Goal: Task Accomplishment & Management: Complete application form

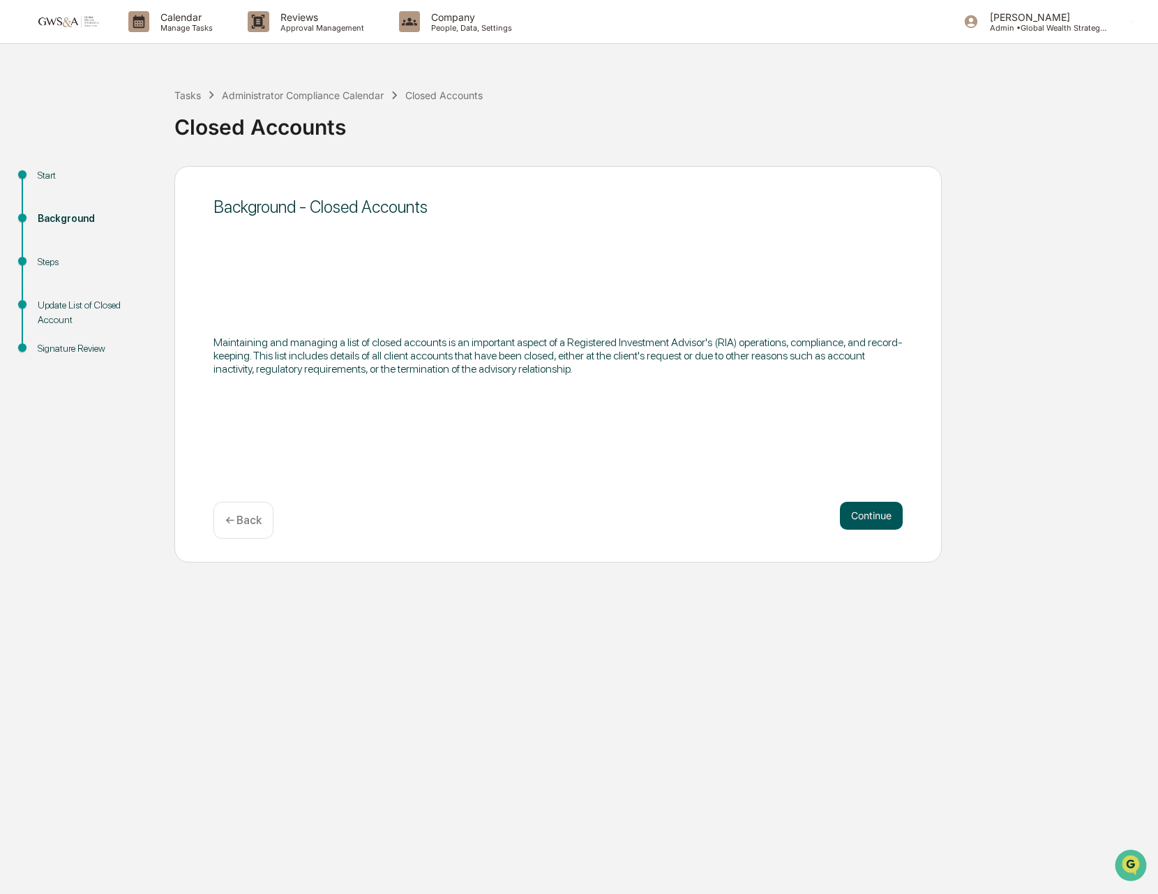
click at [873, 521] on button "Continue" at bounding box center [871, 516] width 63 height 28
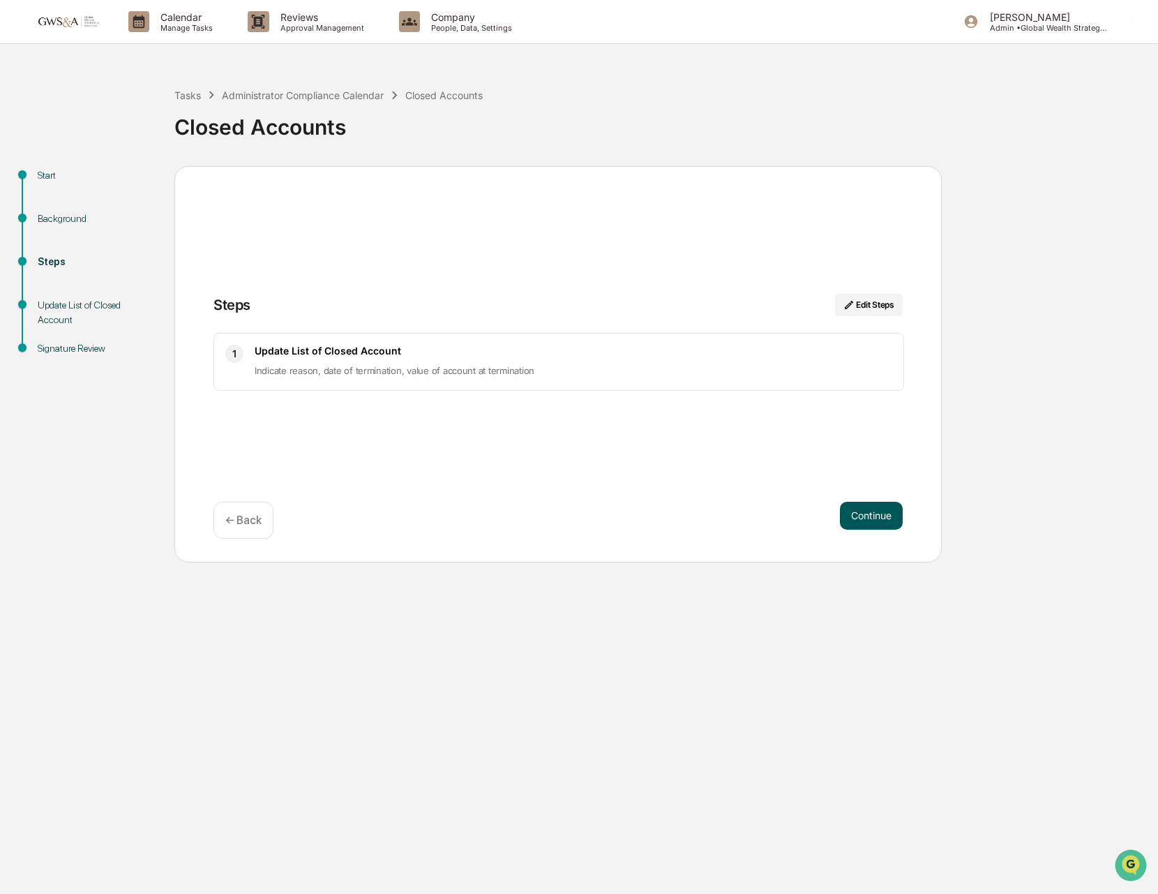
click at [870, 520] on button "Continue" at bounding box center [871, 516] width 63 height 28
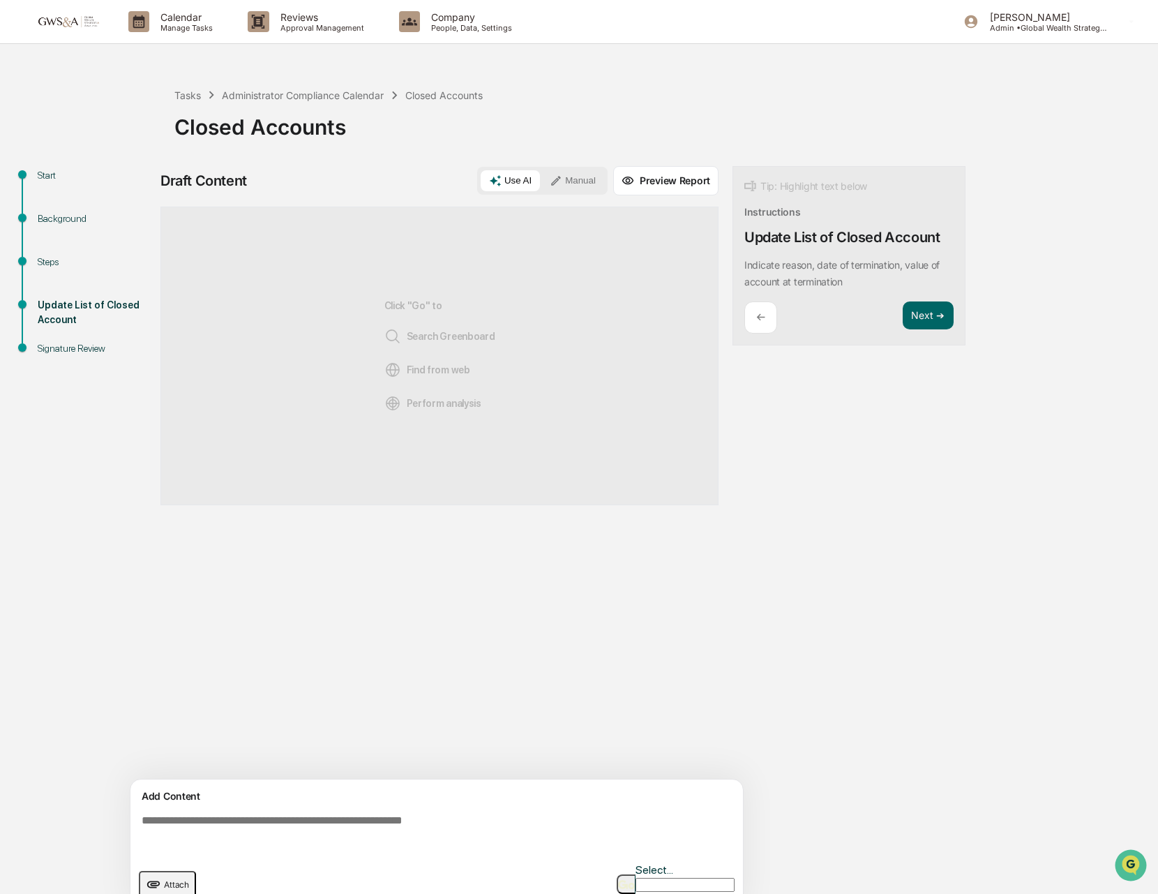
click at [172, 880] on button "Attach" at bounding box center [167, 884] width 57 height 27
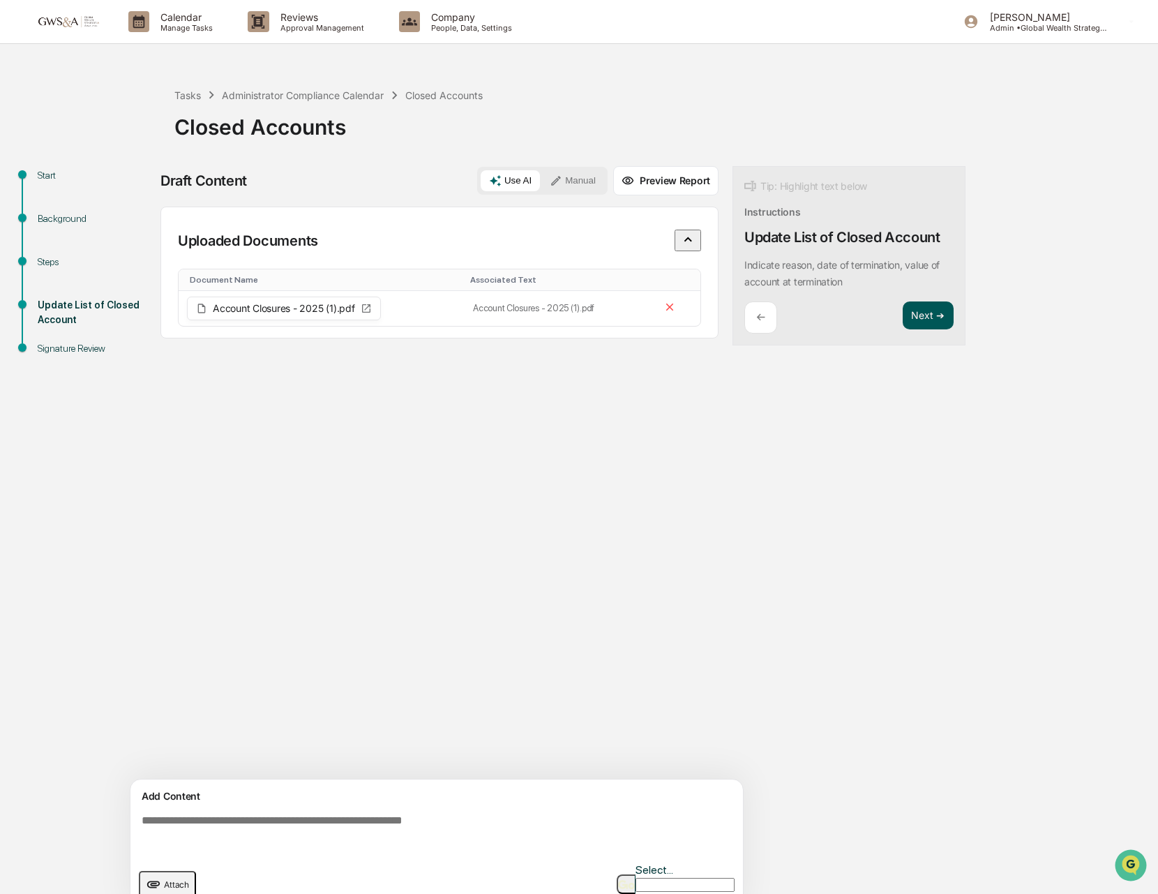
click at [923, 308] on button "Next ➔" at bounding box center [928, 315] width 51 height 29
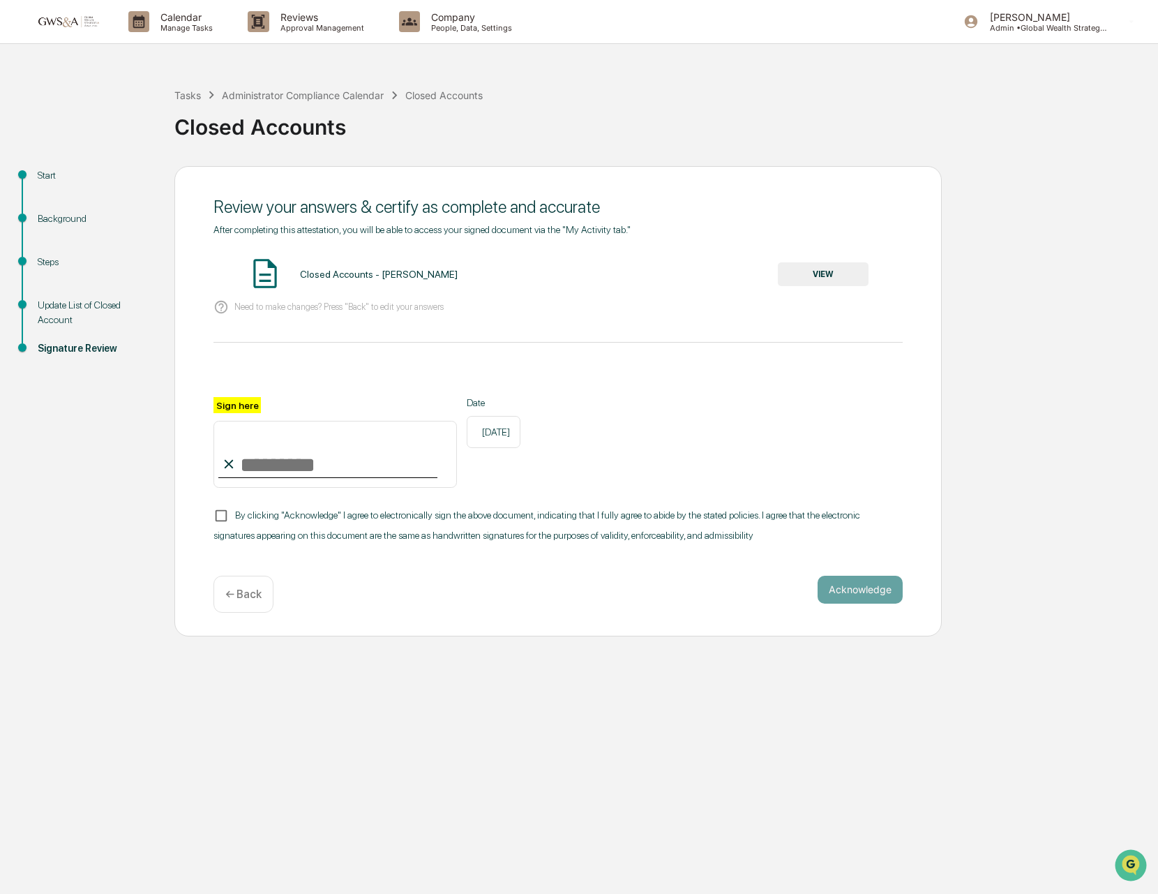
click at [380, 438] on input "Sign here" at bounding box center [336, 454] width 244 height 67
type input "**********"
click at [792, 271] on button "VIEW" at bounding box center [823, 274] width 91 height 24
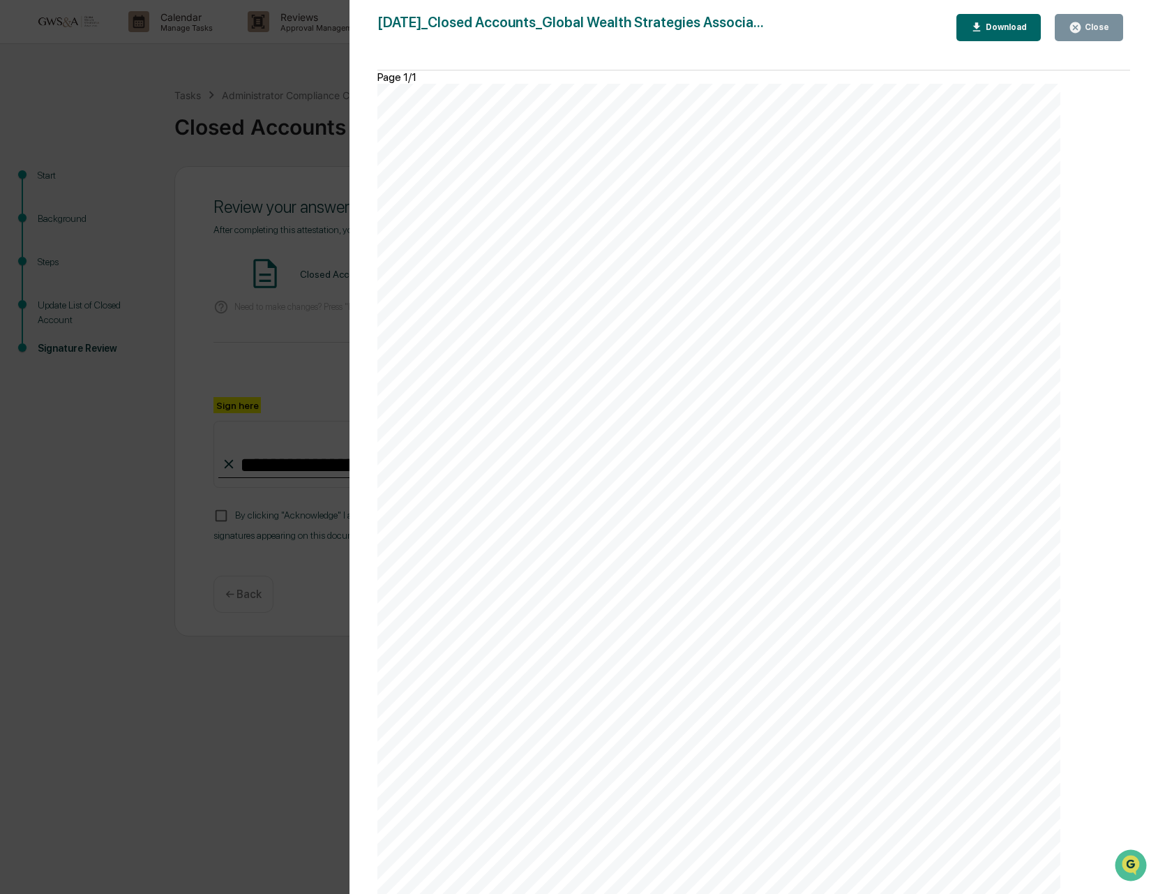
drag, startPoint x: 1101, startPoint y: 32, endPoint x: 1089, endPoint y: 50, distance: 21.3
click at [1101, 32] on div "Close" at bounding box center [1095, 27] width 27 height 10
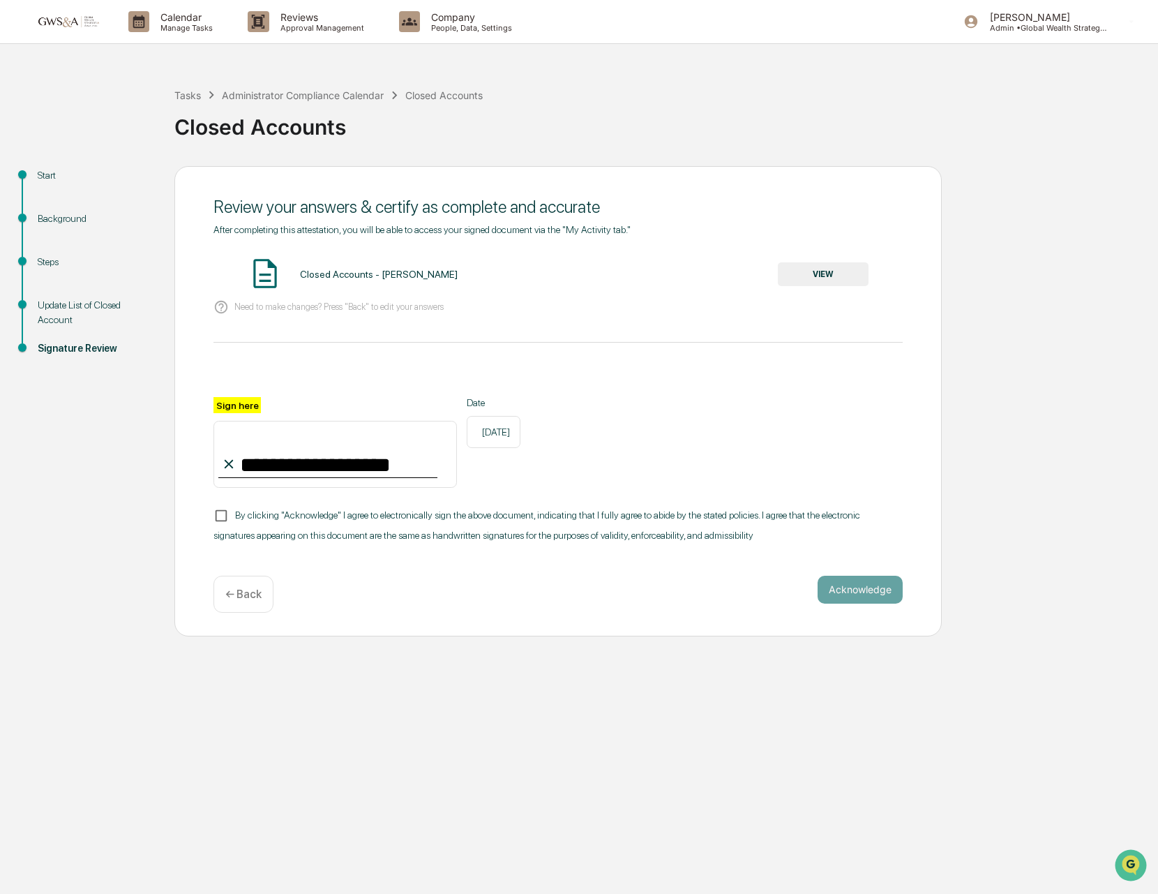
click at [339, 529] on span "By clicking "Acknowledge" I agree to electronically sign the above document, in…" at bounding box center [537, 525] width 647 height 32
drag, startPoint x: 835, startPoint y: 602, endPoint x: 828, endPoint y: 601, distance: 7.1
click at [828, 601] on button "Acknowledge" at bounding box center [860, 590] width 85 height 28
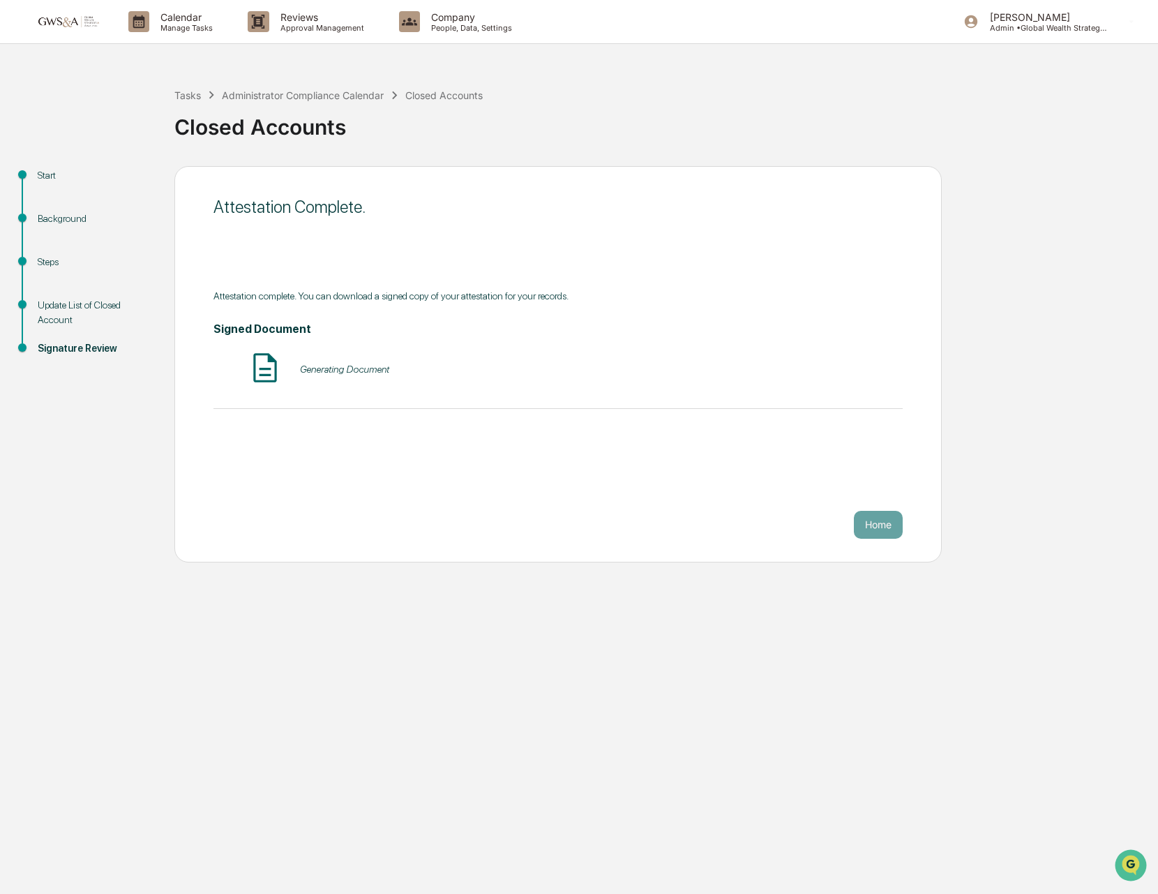
click at [871, 524] on button "Home" at bounding box center [878, 525] width 49 height 28
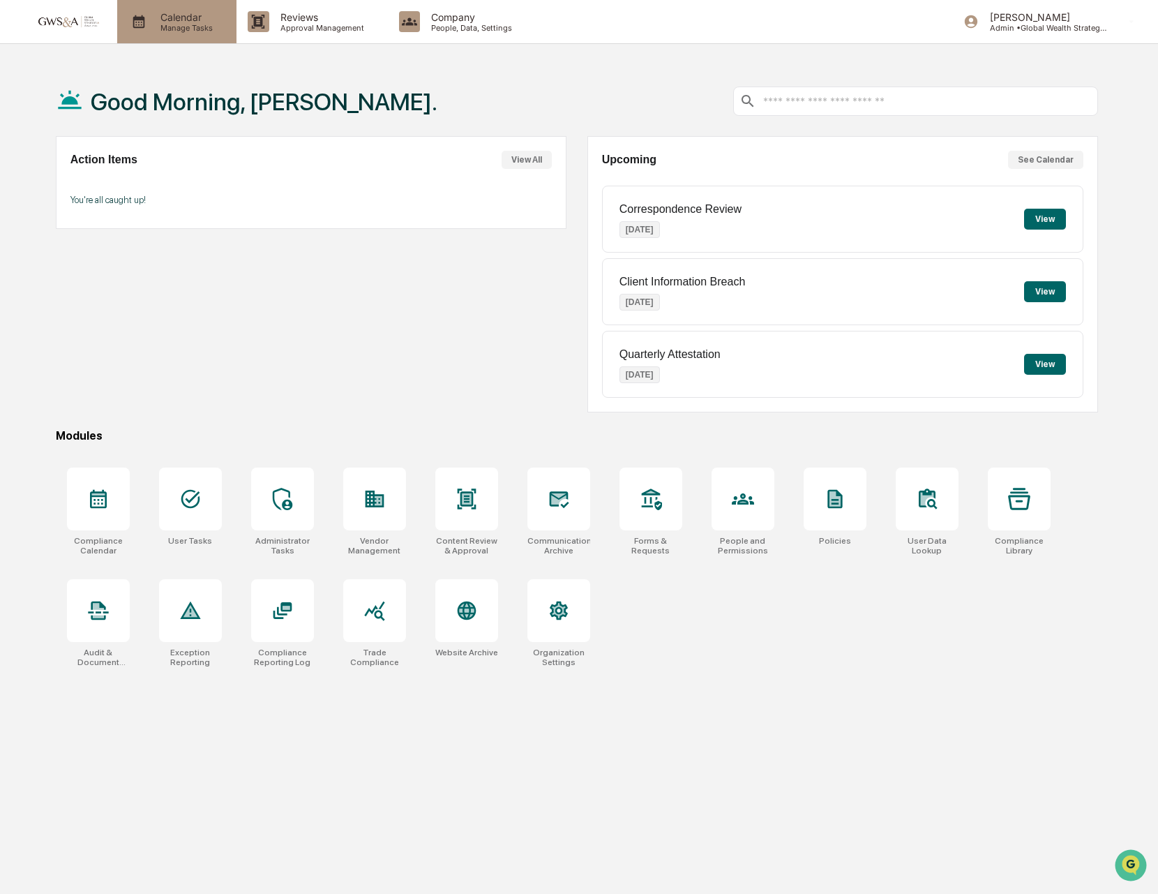
click at [195, 26] on p "Manage Tasks" at bounding box center [184, 28] width 70 height 10
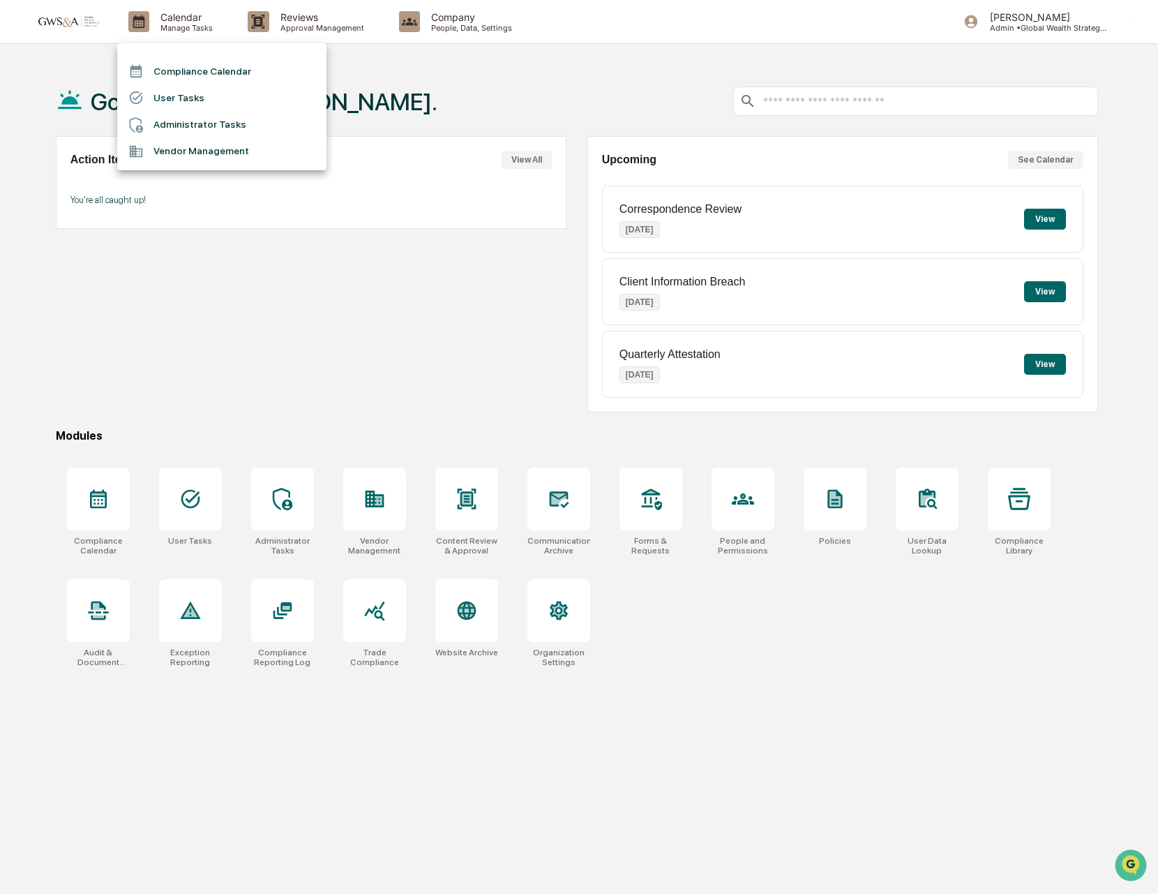
click at [208, 74] on li "Compliance Calendar" at bounding box center [221, 71] width 209 height 27
